Goal: Transaction & Acquisition: Purchase product/service

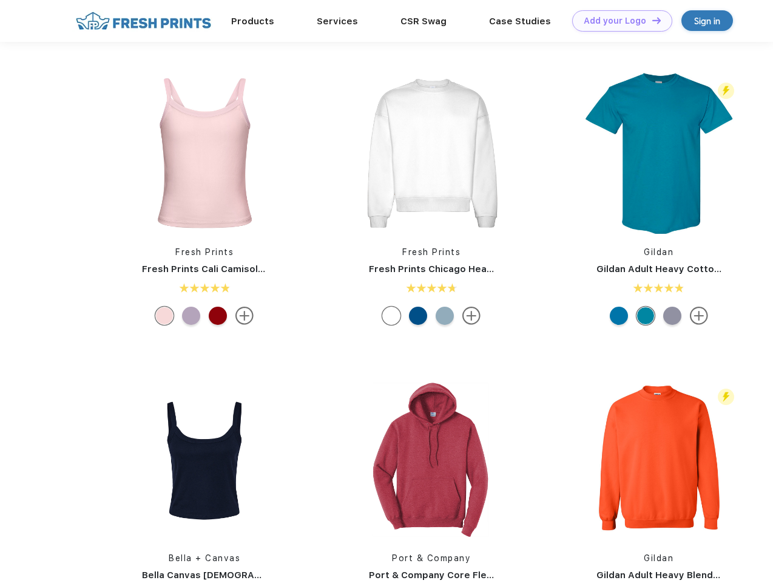
click at [618, 21] on link "Add your Logo Design Tool" at bounding box center [622, 20] width 100 height 21
click at [0, 0] on div "Design Tool" at bounding box center [0, 0] width 0 height 0
click at [651, 20] on link "Add your Logo Design Tool" at bounding box center [622, 20] width 100 height 21
click at [205, 153] on img at bounding box center [204, 152] width 161 height 161
click at [164, 316] on div at bounding box center [164, 316] width 18 height 18
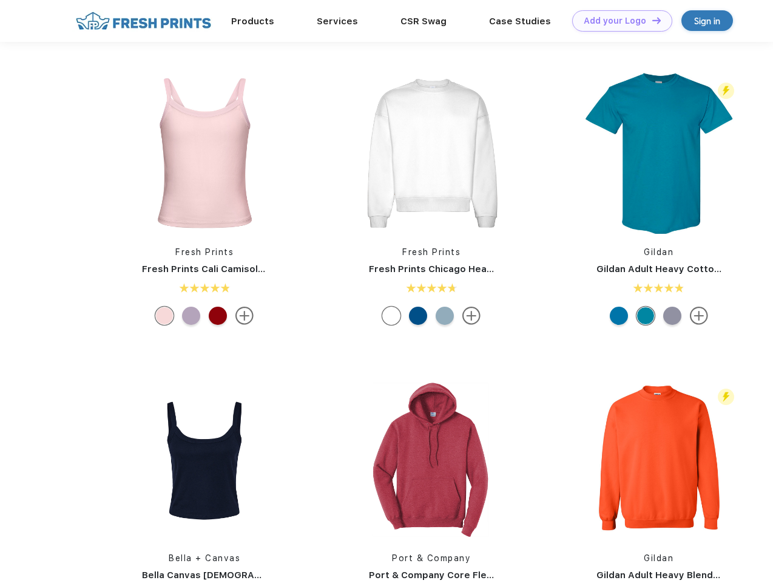
click at [191, 316] on div at bounding box center [191, 316] width 18 height 18
click at [218, 316] on div at bounding box center [218, 316] width 18 height 18
click at [432, 153] on img at bounding box center [431, 152] width 161 height 161
click at [391, 316] on div at bounding box center [391, 316] width 18 height 18
click at [418, 316] on div at bounding box center [418, 316] width 18 height 18
